Goal: Ask a question

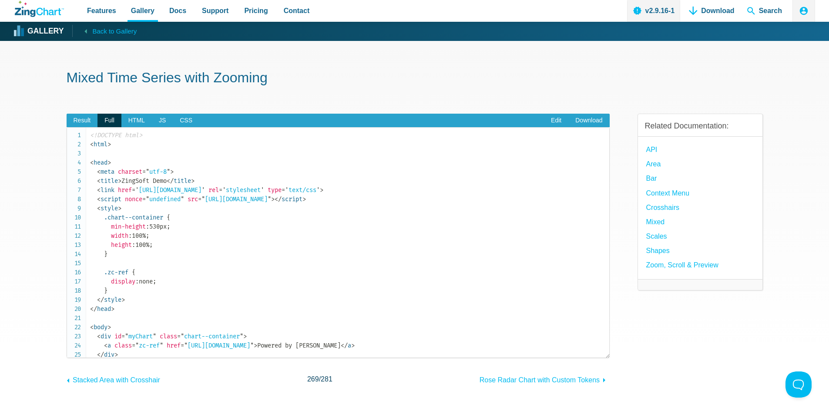
scroll to position [1474, 0]
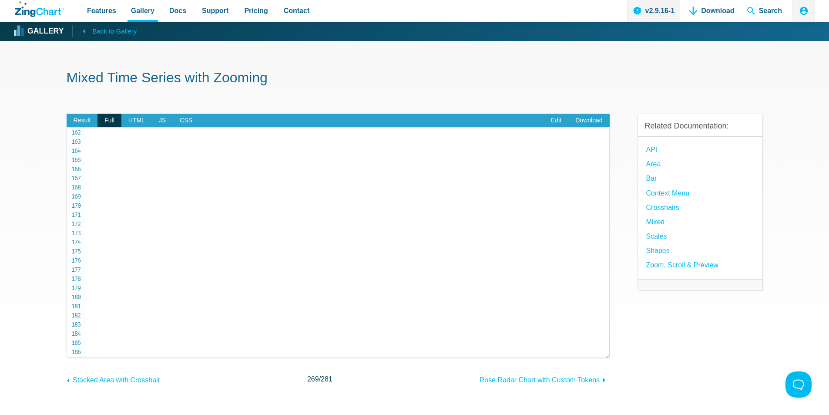
click at [115, 32] on span "Back to Gallery" at bounding box center [114, 31] width 44 height 11
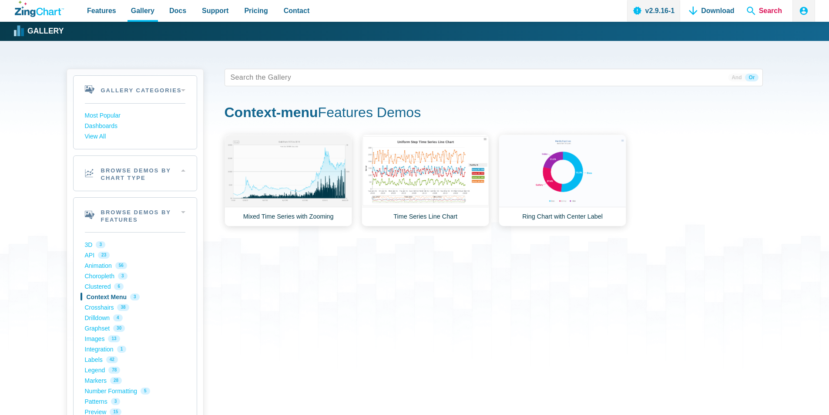
click at [765, 10] on span "Search" at bounding box center [764, 11] width 42 height 22
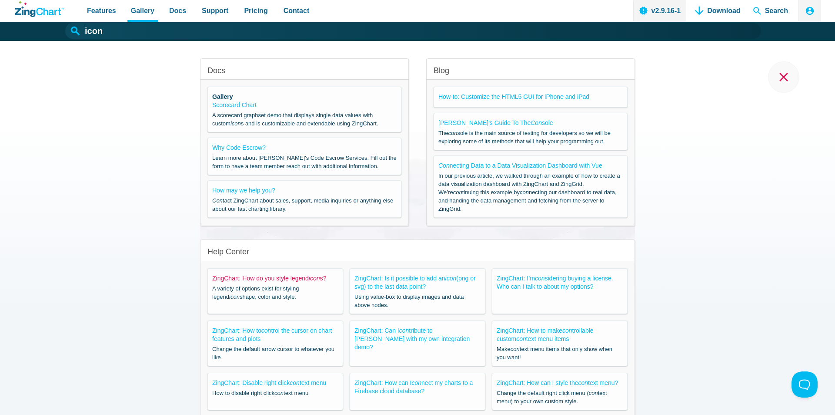
click at [268, 279] on link "ZingChart: How do you style legend icon s?" at bounding box center [269, 278] width 114 height 7
type input "ZingChart: How do you style legend icons?"
